Goal: Information Seeking & Learning: Learn about a topic

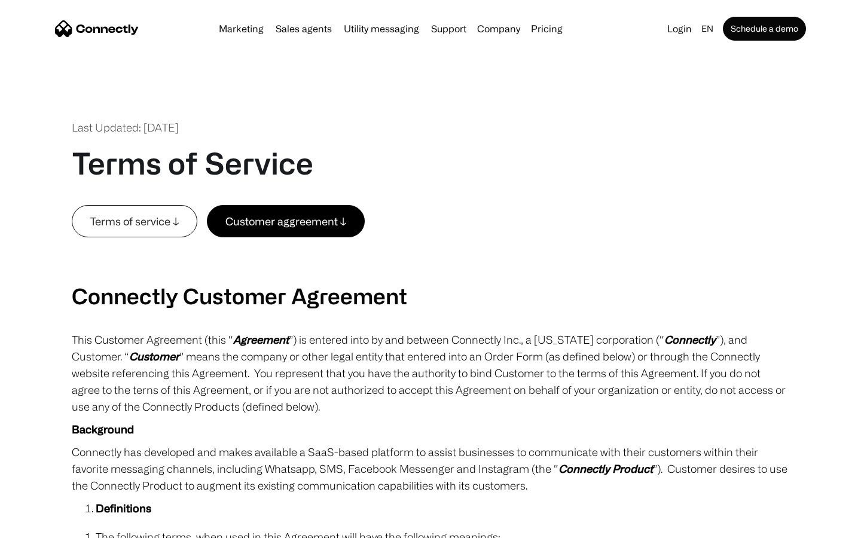
scroll to position [4393, 0]
